Goal: Task Accomplishment & Management: Manage account settings

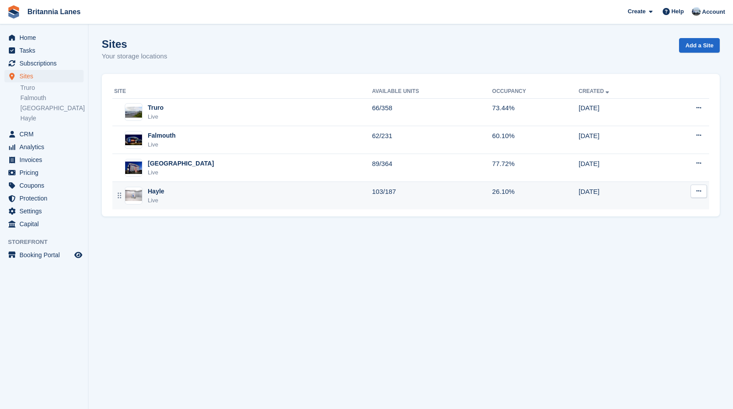
click at [175, 199] on div "Hayle Live" at bounding box center [243, 196] width 258 height 18
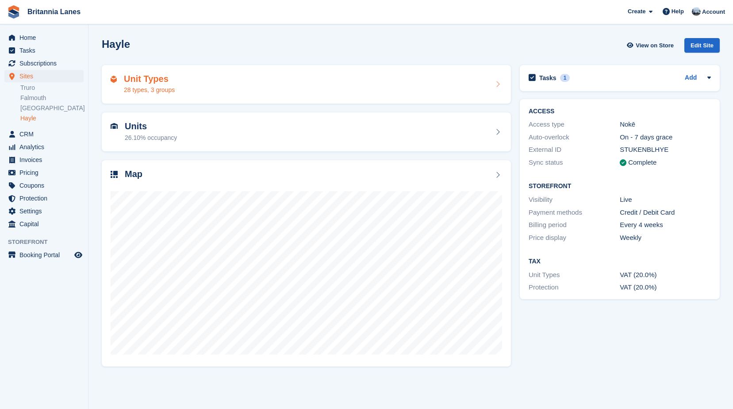
click at [191, 83] on div "Unit Types 28 types, 3 groups" at bounding box center [306, 84] width 391 height 21
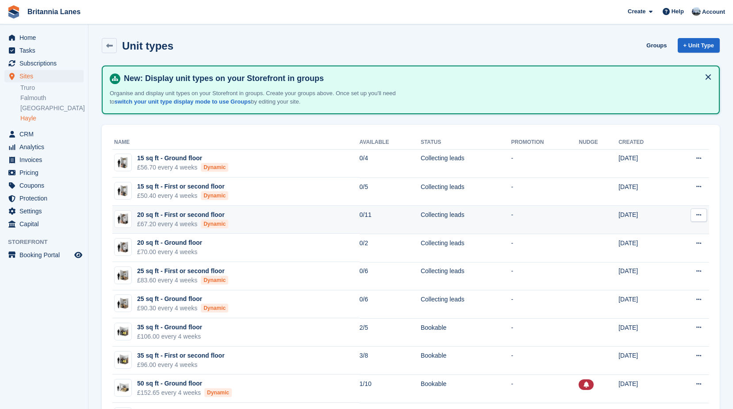
scroll to position [398, 0]
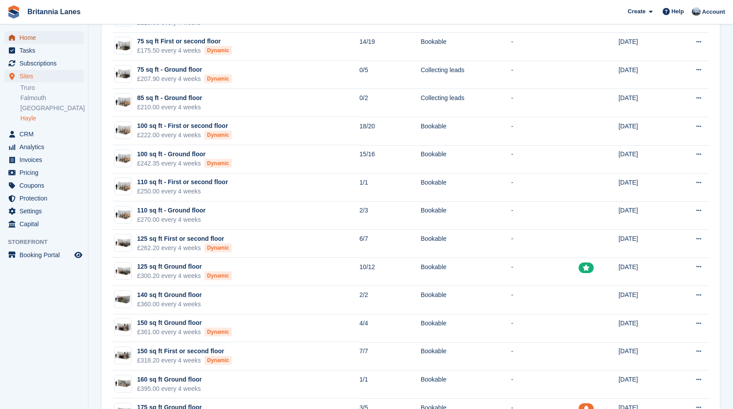
click at [37, 37] on span "Home" at bounding box center [45, 37] width 53 height 12
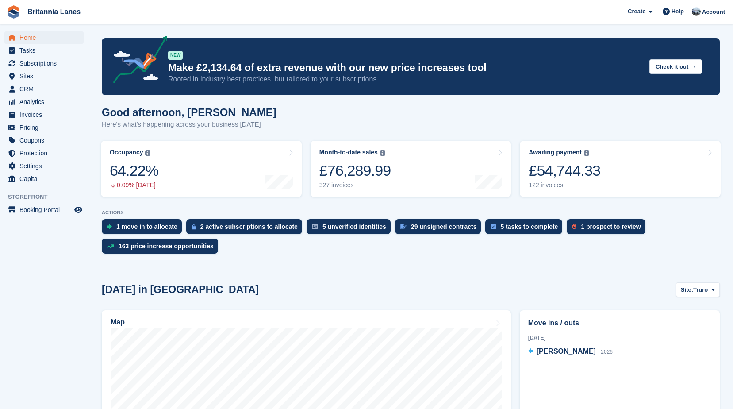
click at [243, 123] on p "Here's what's happening across your business today" at bounding box center [189, 124] width 175 height 10
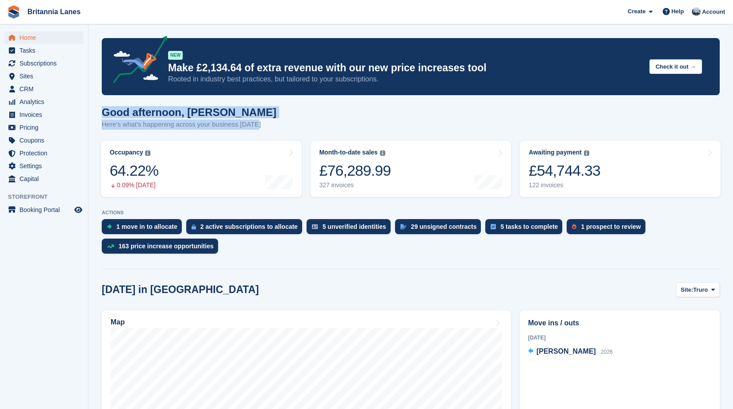
drag, startPoint x: 257, startPoint y: 127, endPoint x: 104, endPoint y: 111, distance: 154.4
click at [104, 111] on div "Good afternoon, John Here's what's happening across your business today" at bounding box center [411, 123] width 618 height 34
drag, startPoint x: 104, startPoint y: 111, endPoint x: 230, endPoint y: 114, distance: 126.5
click at [230, 114] on h1 "Good afternoon, [PERSON_NAME]" at bounding box center [189, 112] width 175 height 12
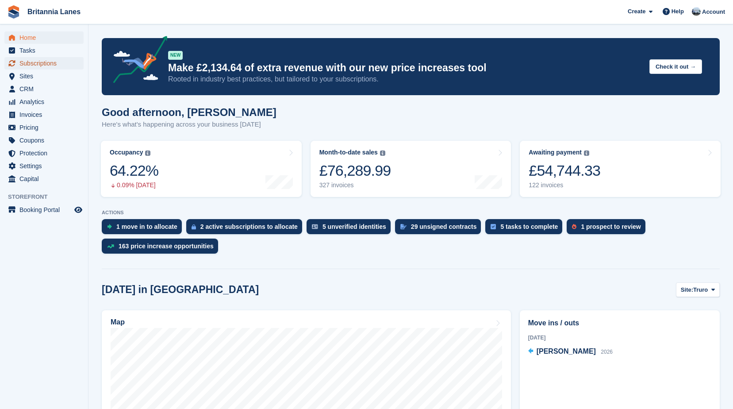
click at [40, 61] on span "Subscriptions" at bounding box center [45, 63] width 53 height 12
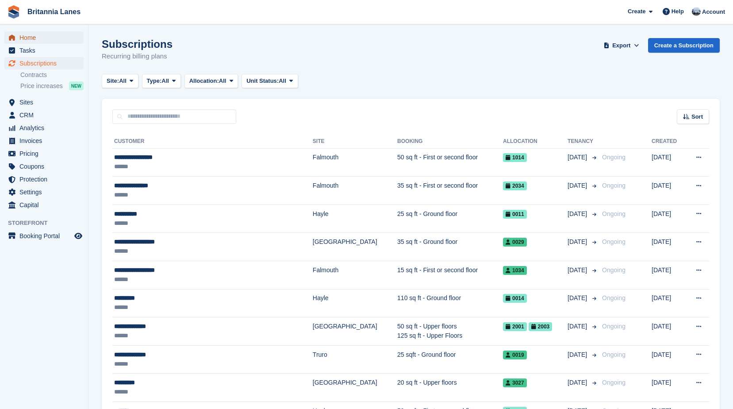
click at [27, 32] on span "Home" at bounding box center [45, 37] width 53 height 12
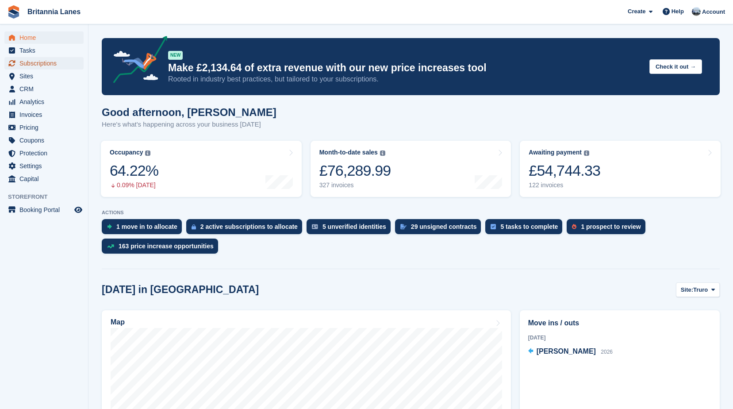
click at [46, 65] on span "Subscriptions" at bounding box center [45, 63] width 53 height 12
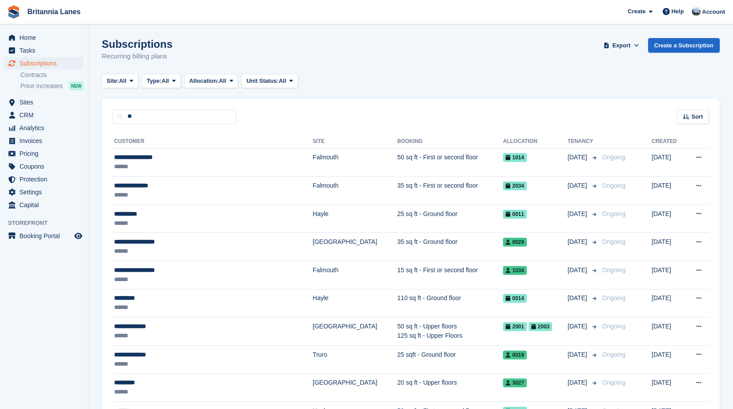
type input "*"
type input "******"
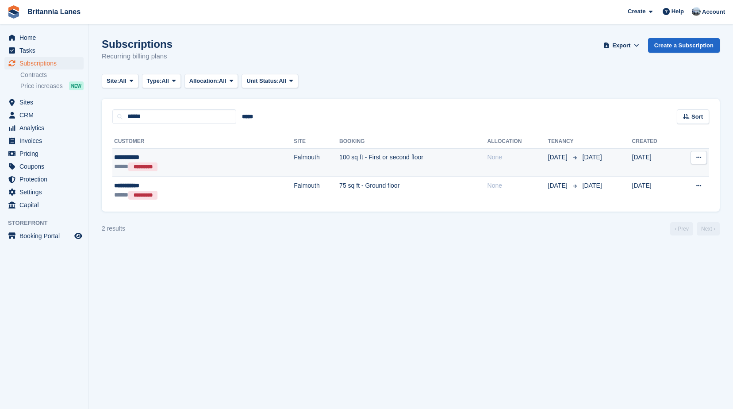
click at [186, 160] on div "**********" at bounding box center [164, 157] width 101 height 9
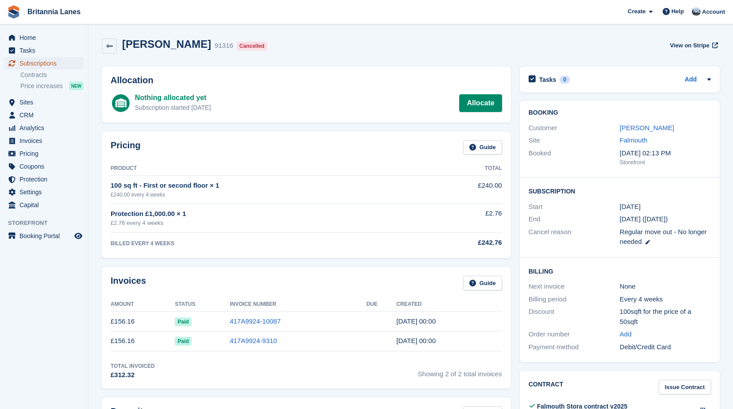
click at [45, 62] on span "Subscriptions" at bounding box center [45, 63] width 53 height 12
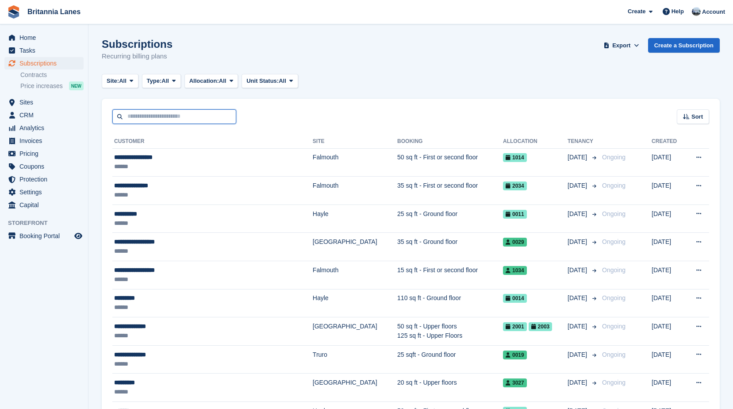
click at [144, 118] on input "text" at bounding box center [174, 116] width 124 height 15
type input "*****"
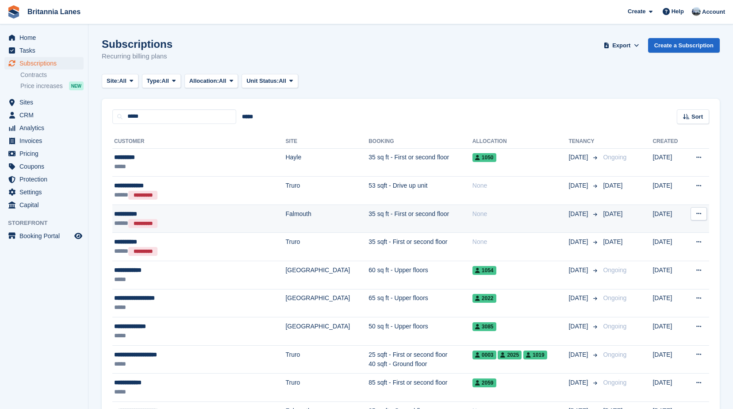
click at [183, 217] on div "**********" at bounding box center [180, 213] width 133 height 9
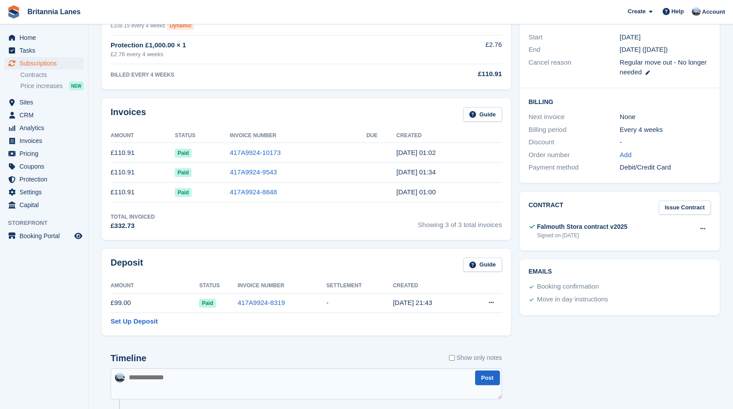
scroll to position [177, 0]
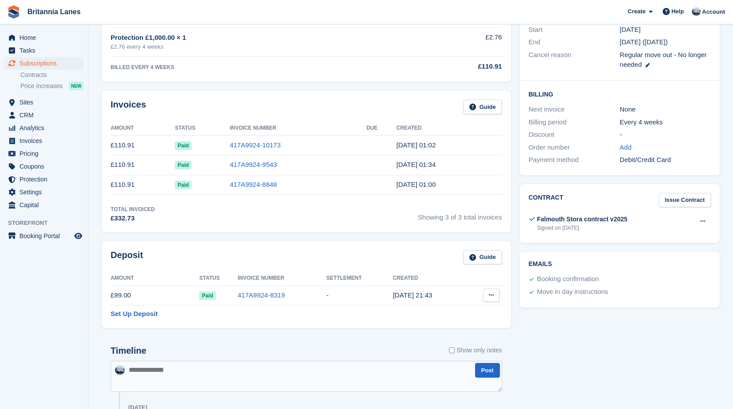
click at [488, 297] on button at bounding box center [491, 294] width 16 height 13
click at [477, 314] on p "Settle deposit" at bounding box center [456, 311] width 77 height 11
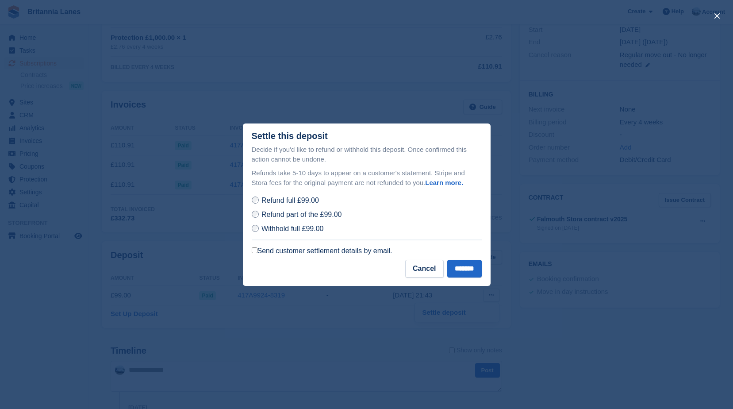
click at [288, 218] on span "Refund part of the £99.00" at bounding box center [301, 215] width 80 height 8
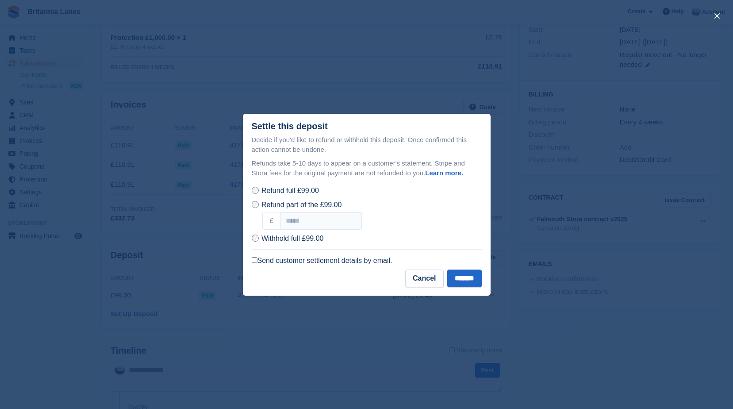
click at [289, 192] on span "Refund full £99.00" at bounding box center [289, 191] width 57 height 8
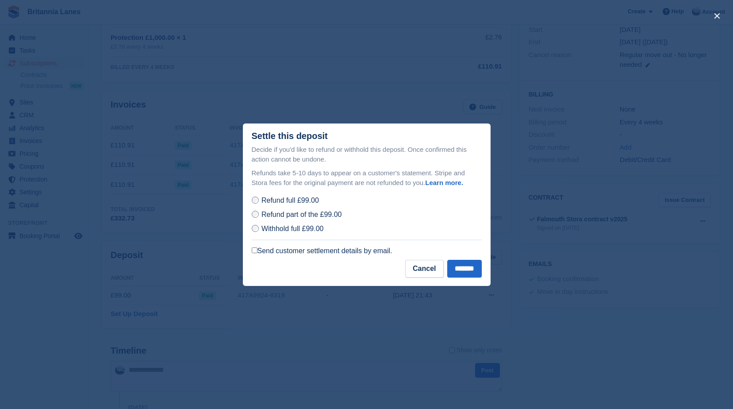
click at [279, 249] on label "Send customer settlement details by email." at bounding box center [322, 250] width 141 height 9
click at [459, 270] on input "*******" at bounding box center [464, 269] width 34 height 18
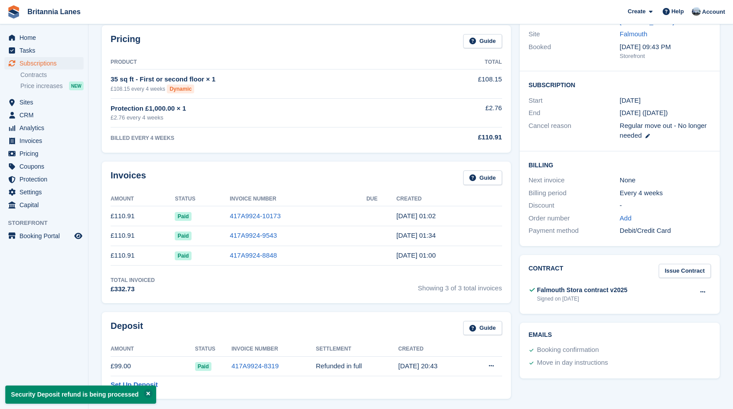
scroll to position [0, 0]
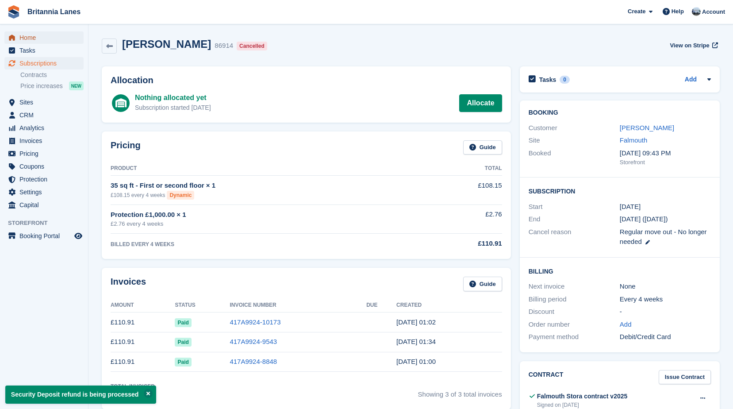
click at [34, 34] on span "Home" at bounding box center [45, 37] width 53 height 12
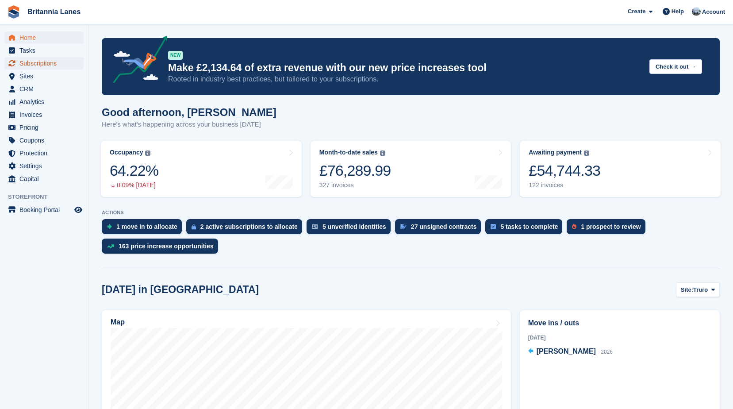
click at [47, 61] on span "Subscriptions" at bounding box center [45, 63] width 53 height 12
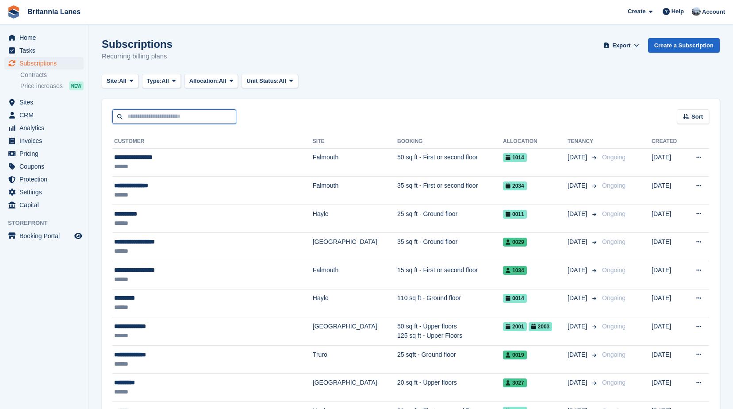
drag, startPoint x: 0, startPoint y: 0, endPoint x: 145, endPoint y: 120, distance: 188.2
click at [145, 120] on input "text" at bounding box center [174, 116] width 124 height 15
type input "********"
click at [154, 119] on input "********" at bounding box center [174, 116] width 124 height 15
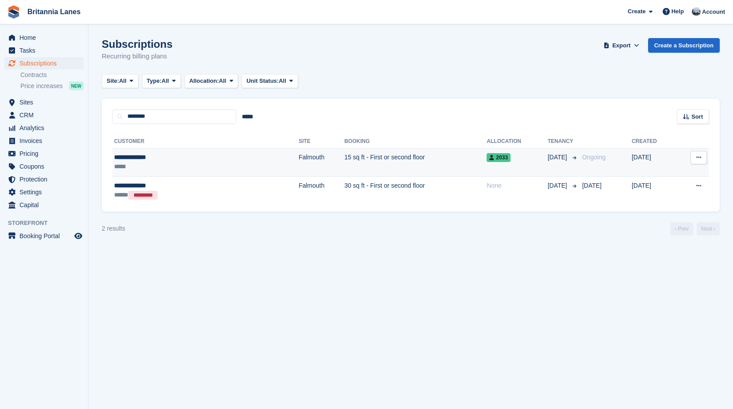
click at [191, 164] on div "*****" at bounding box center [165, 166] width 103 height 9
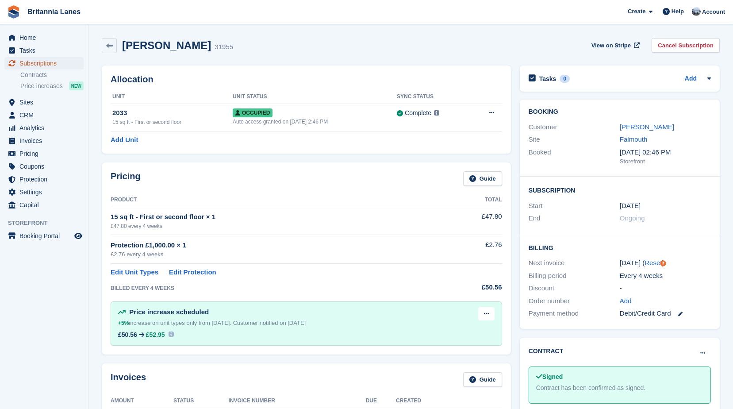
click at [54, 61] on span "Subscriptions" at bounding box center [45, 63] width 53 height 12
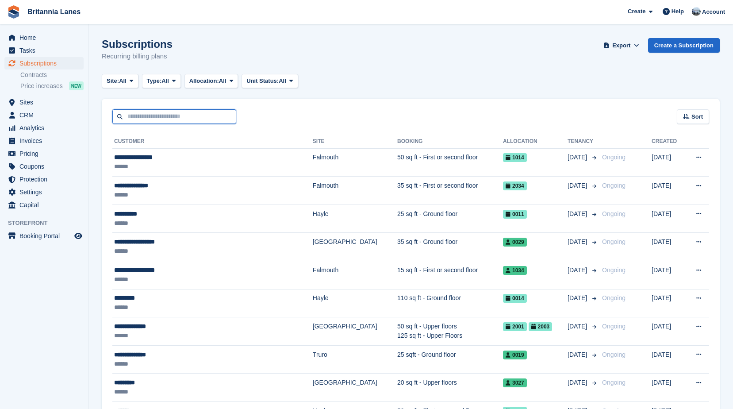
click at [141, 119] on input "text" at bounding box center [174, 116] width 124 height 15
type input "*****"
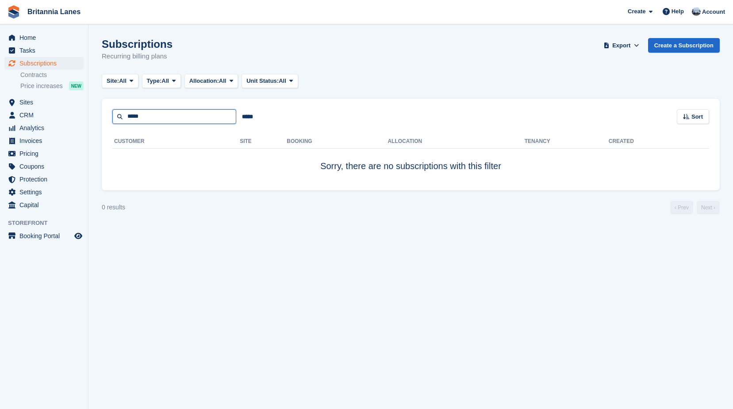
click at [168, 121] on input "*****" at bounding box center [174, 116] width 124 height 15
type input "*"
type input "*******"
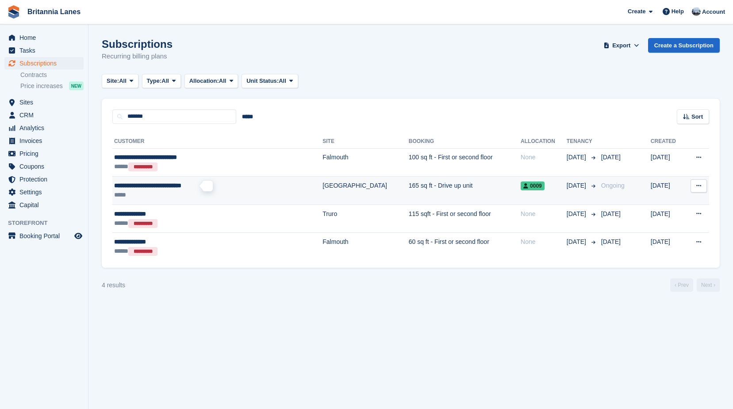
click at [175, 188] on span "**********" at bounding box center [147, 185] width 67 height 6
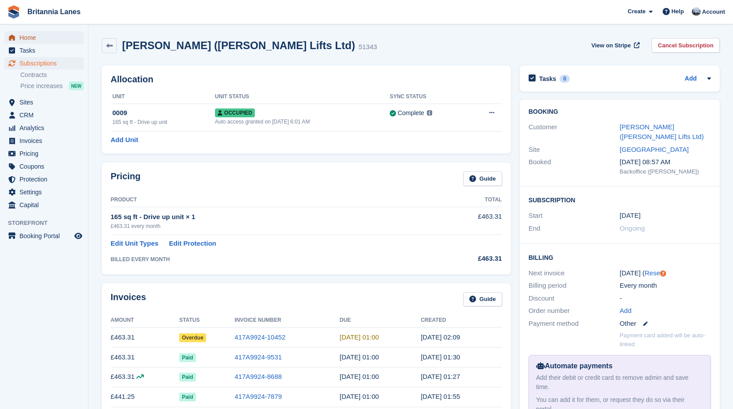
click at [42, 38] on span "Home" at bounding box center [45, 37] width 53 height 12
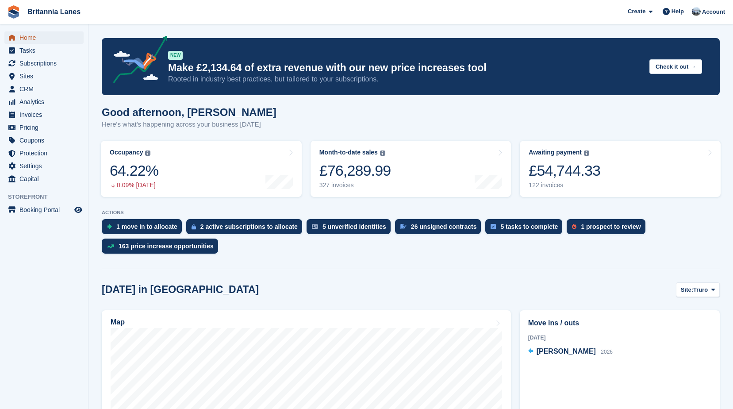
drag, startPoint x: 32, startPoint y: 38, endPoint x: 43, endPoint y: 23, distance: 18.3
click at [32, 38] on span "Home" at bounding box center [45, 37] width 53 height 12
click at [35, 35] on span "Home" at bounding box center [45, 37] width 53 height 12
click at [50, 58] on span "Subscriptions" at bounding box center [45, 63] width 53 height 12
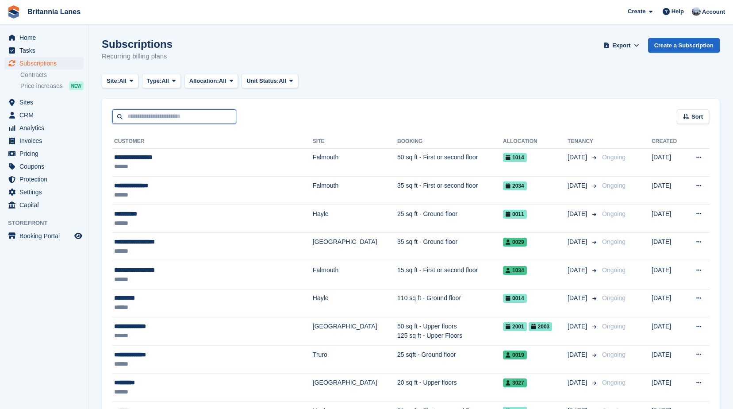
drag, startPoint x: 0, startPoint y: 0, endPoint x: 160, endPoint y: 122, distance: 201.0
click at [160, 122] on input "text" at bounding box center [174, 116] width 124 height 15
type input "********"
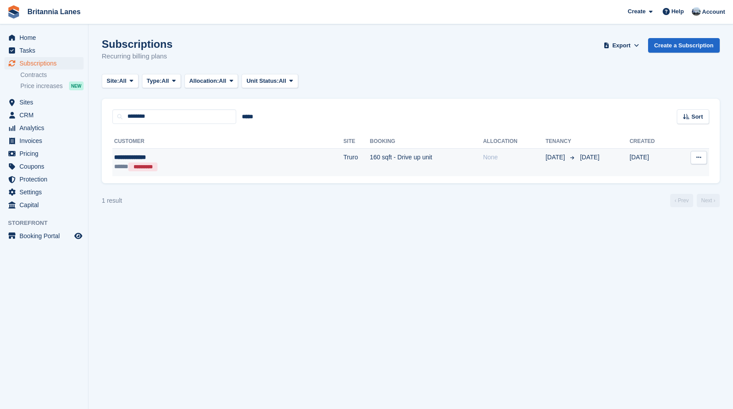
click at [221, 162] on div "***** *********" at bounding box center [177, 166] width 126 height 9
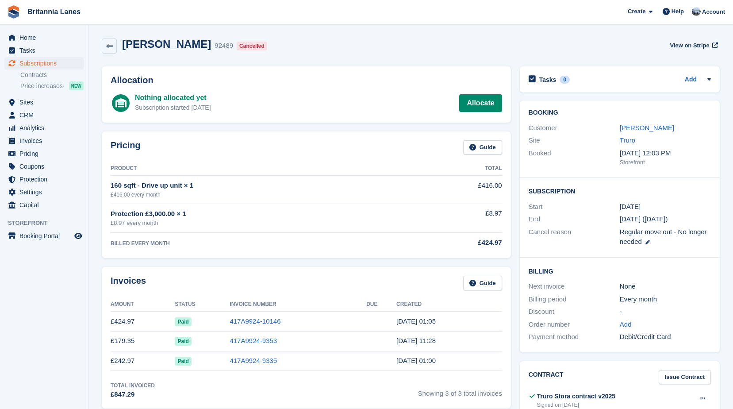
drag, startPoint x: 174, startPoint y: 167, endPoint x: 176, endPoint y: 160, distance: 7.0
click at [174, 167] on th "Product" at bounding box center [262, 168] width 303 height 14
click at [171, 8] on span "Britannia Lanes Create Subscription Invoice Contact Deal Discount Page Help Cha…" at bounding box center [366, 12] width 733 height 24
click at [33, 34] on span "Home" at bounding box center [45, 37] width 53 height 12
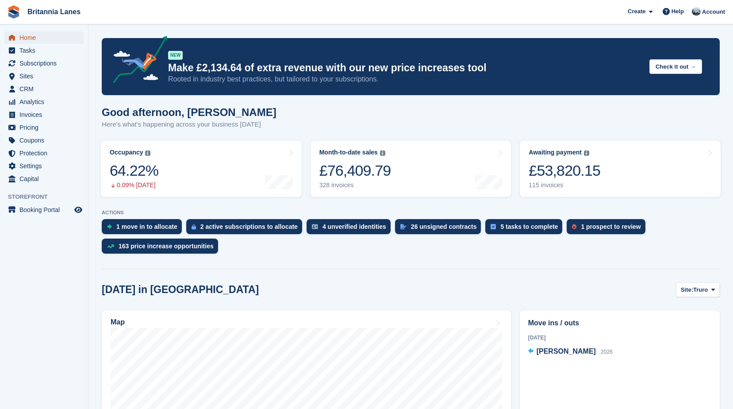
click at [47, 38] on span "Home" at bounding box center [45, 37] width 53 height 12
click at [32, 34] on span "Home" at bounding box center [45, 37] width 53 height 12
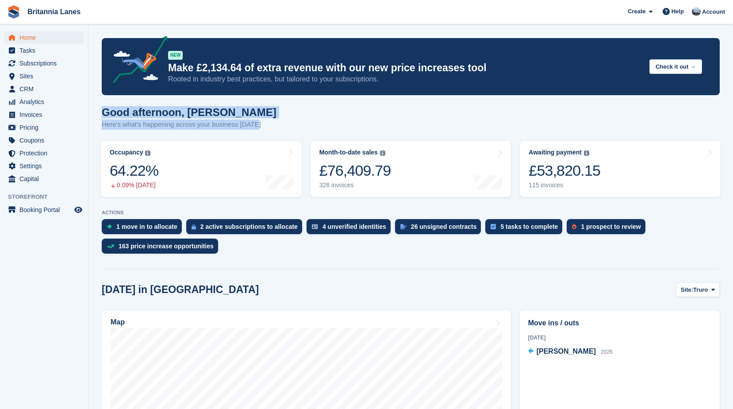
drag, startPoint x: 257, startPoint y: 125, endPoint x: 105, endPoint y: 113, distance: 152.1
click at [105, 113] on div "Good afternoon, [PERSON_NAME] Here's what's happening across your business [DAT…" at bounding box center [411, 123] width 618 height 34
drag, startPoint x: 105, startPoint y: 113, endPoint x: 223, endPoint y: 113, distance: 118.5
click at [223, 113] on h1 "Good afternoon, [PERSON_NAME]" at bounding box center [189, 112] width 175 height 12
drag, startPoint x: 256, startPoint y: 125, endPoint x: 103, endPoint y: 110, distance: 153.4
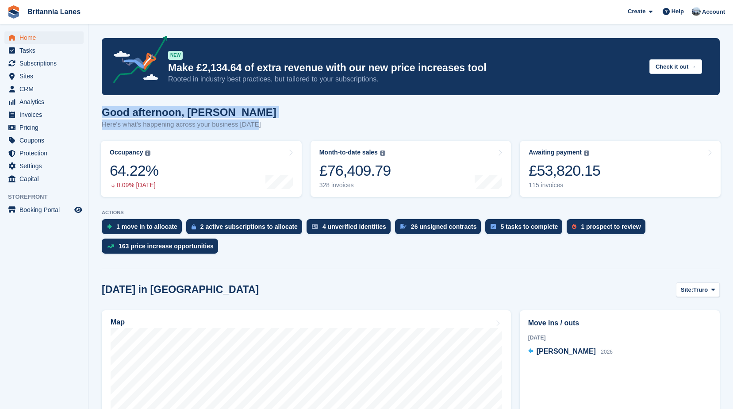
click at [103, 110] on div "Good afternoon, [PERSON_NAME] Here's what's happening across your business [DAT…" at bounding box center [411, 123] width 618 height 34
drag, startPoint x: 103, startPoint y: 110, endPoint x: 202, endPoint y: 113, distance: 98.7
click at [200, 113] on h1 "Good afternoon, [PERSON_NAME]" at bounding box center [189, 112] width 175 height 12
drag, startPoint x: 258, startPoint y: 126, endPoint x: 100, endPoint y: 107, distance: 159.5
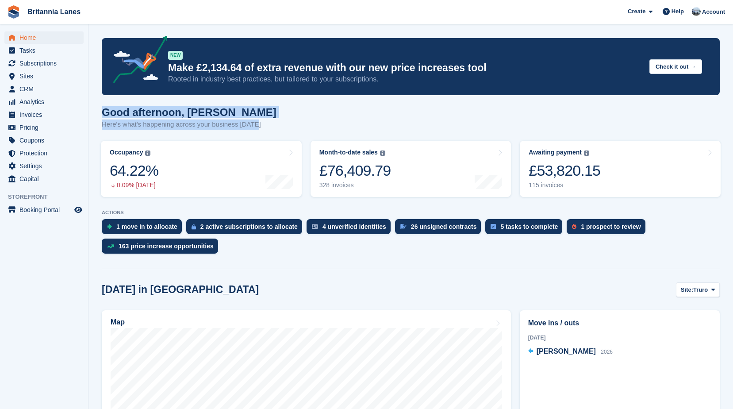
drag, startPoint x: 255, startPoint y: 126, endPoint x: 101, endPoint y: 115, distance: 154.3
drag, startPoint x: 101, startPoint y: 115, endPoint x: 214, endPoint y: 112, distance: 113.2
click at [214, 112] on h1 "Good afternoon, [PERSON_NAME]" at bounding box center [189, 112] width 175 height 12
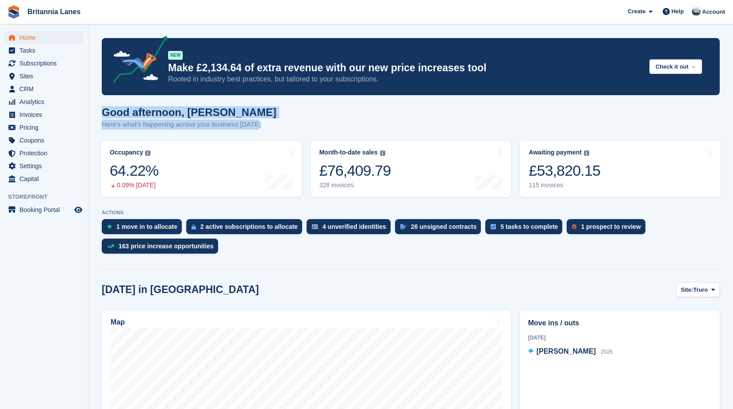
drag, startPoint x: 259, startPoint y: 125, endPoint x: 100, endPoint y: 114, distance: 159.2
drag, startPoint x: 100, startPoint y: 114, endPoint x: 212, endPoint y: 109, distance: 112.4
click at [212, 109] on h1 "Good afternoon, [PERSON_NAME]" at bounding box center [189, 112] width 175 height 12
drag, startPoint x: 259, startPoint y: 127, endPoint x: 97, endPoint y: 114, distance: 162.8
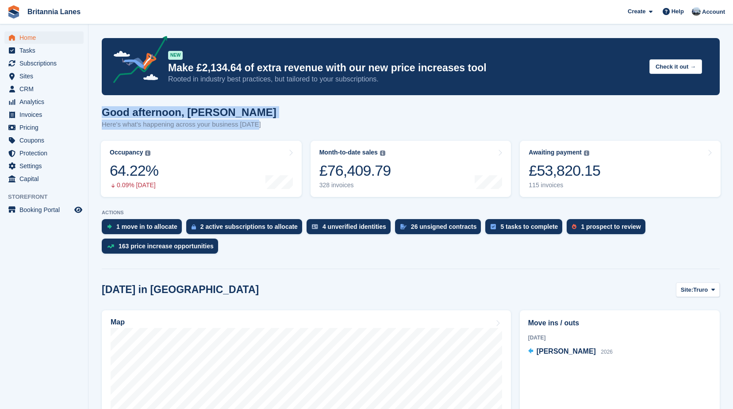
click at [220, 111] on h1 "Good afternoon, [PERSON_NAME]" at bounding box center [189, 112] width 175 height 12
drag, startPoint x: 259, startPoint y: 124, endPoint x: 99, endPoint y: 118, distance: 160.2
click at [222, 111] on h1 "Good afternoon, [PERSON_NAME]" at bounding box center [189, 112] width 175 height 12
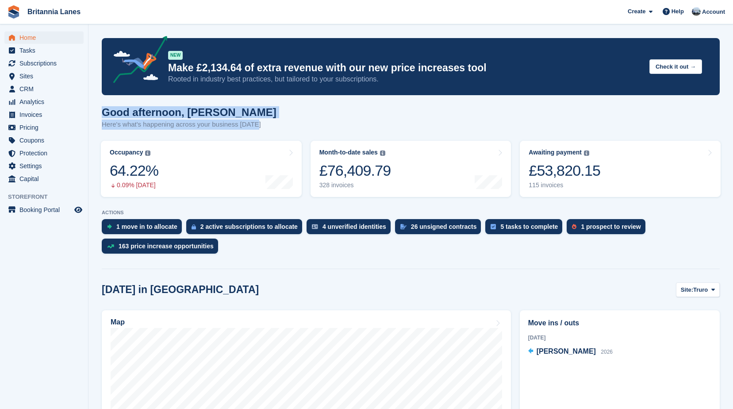
drag, startPoint x: 246, startPoint y: 127, endPoint x: 96, endPoint y: 117, distance: 151.1
click at [216, 110] on h1 "Good afternoon, [PERSON_NAME]" at bounding box center [189, 112] width 175 height 12
drag, startPoint x: 256, startPoint y: 125, endPoint x: 94, endPoint y: 115, distance: 162.7
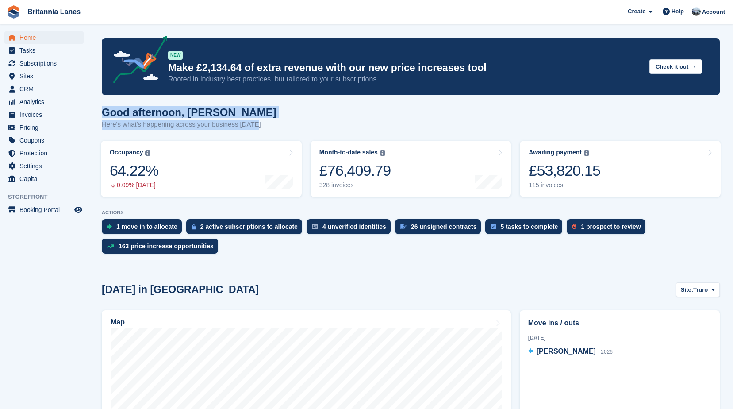
click at [219, 114] on h1 "Good afternoon, [PERSON_NAME]" at bounding box center [189, 112] width 175 height 12
drag, startPoint x: 254, startPoint y: 125, endPoint x: 100, endPoint y: 113, distance: 155.2
drag, startPoint x: 100, startPoint y: 113, endPoint x: 211, endPoint y: 112, distance: 111.5
click at [211, 112] on h1 "Good afternoon, [PERSON_NAME]" at bounding box center [189, 112] width 175 height 12
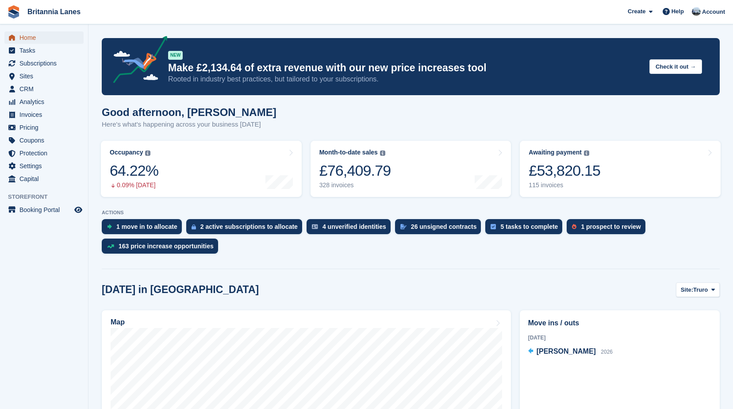
click at [42, 37] on span "Home" at bounding box center [45, 37] width 53 height 12
click at [36, 42] on span "Home" at bounding box center [45, 37] width 53 height 12
